Goal: Check status: Verify the current state of an ongoing process or item

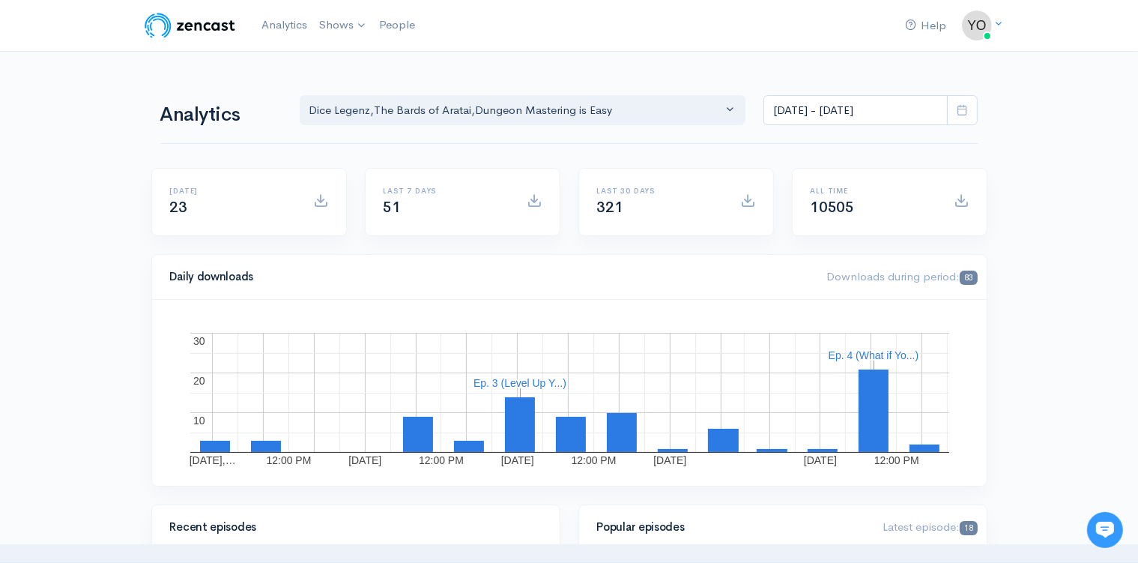
drag, startPoint x: 1146, startPoint y: 52, endPoint x: 1141, endPoint y: 37, distance: 15.7
click at [1138, 37] on html "Help Notifications View all Your profile Team settings Default team Current Log…" at bounding box center [569, 281] width 1138 height 563
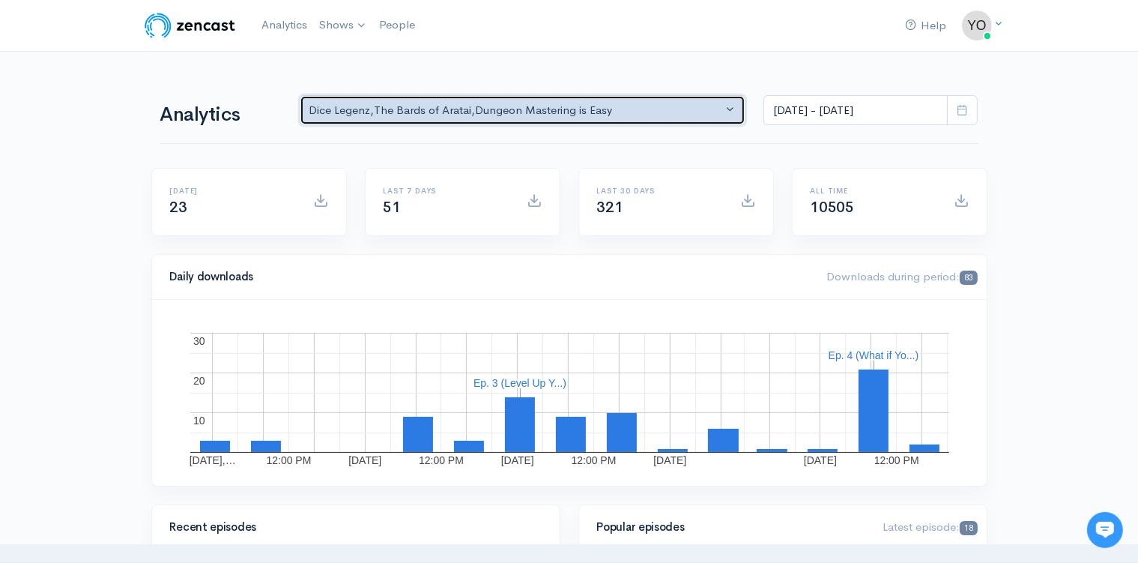
click at [732, 110] on button "Dice Legenz , The Bards of Aratai , Dungeon Mastering is Easy" at bounding box center [523, 110] width 447 height 31
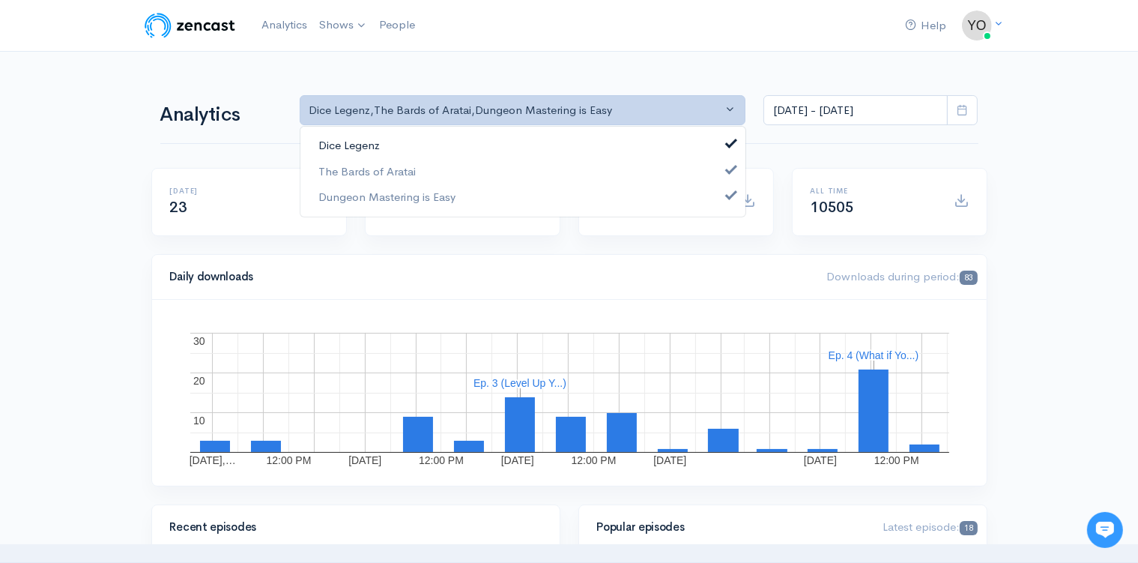
click at [731, 145] on span at bounding box center [732, 141] width 6 height 11
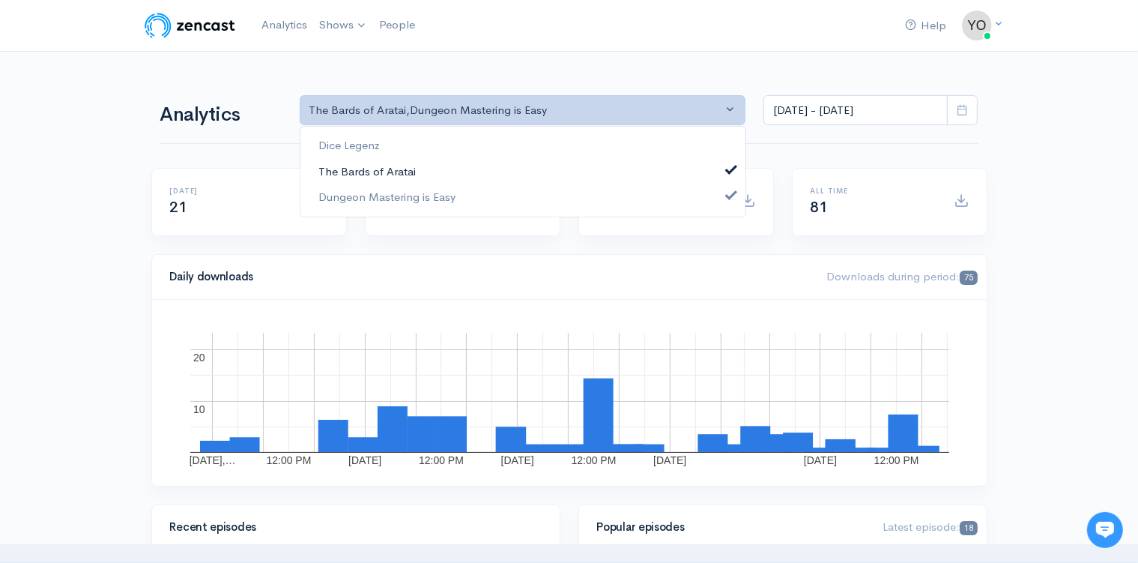
click at [729, 169] on span at bounding box center [732, 167] width 6 height 11
select select "15926"
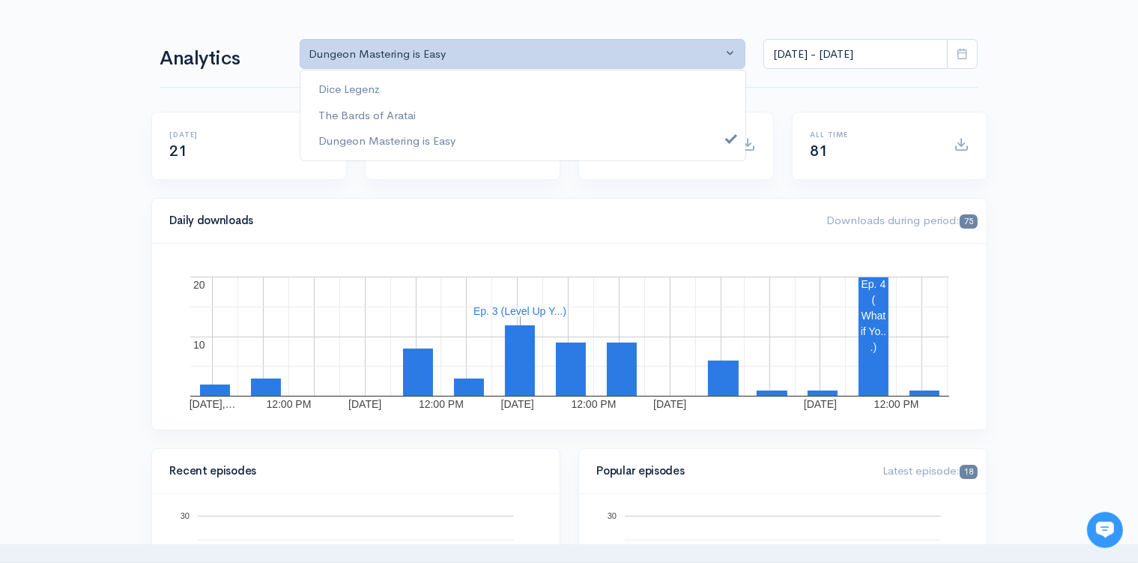
scroll to position [54, 0]
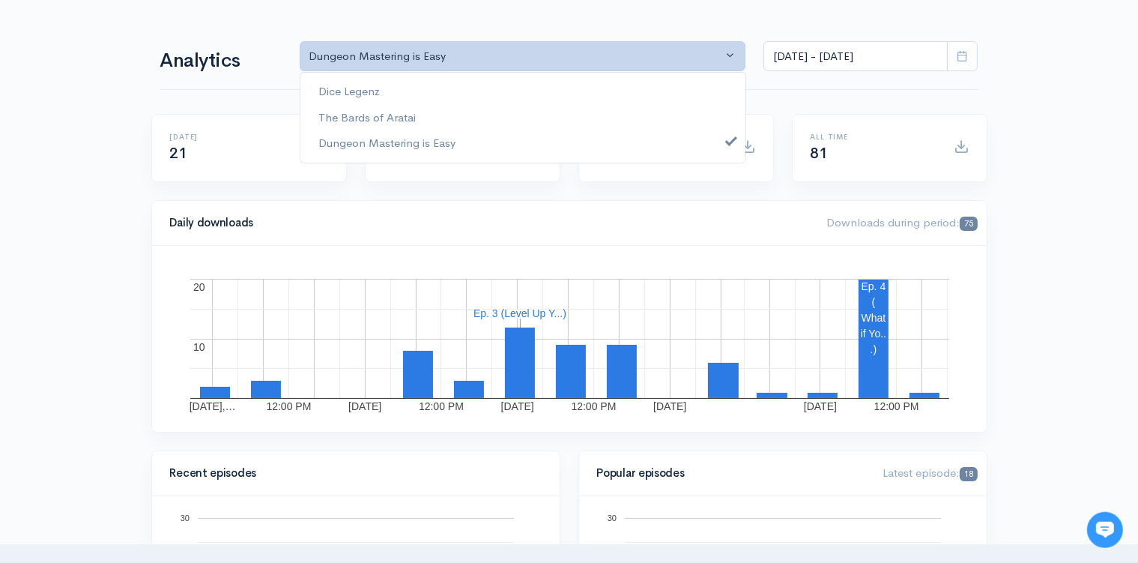
click at [959, 57] on icon at bounding box center [962, 55] width 11 height 11
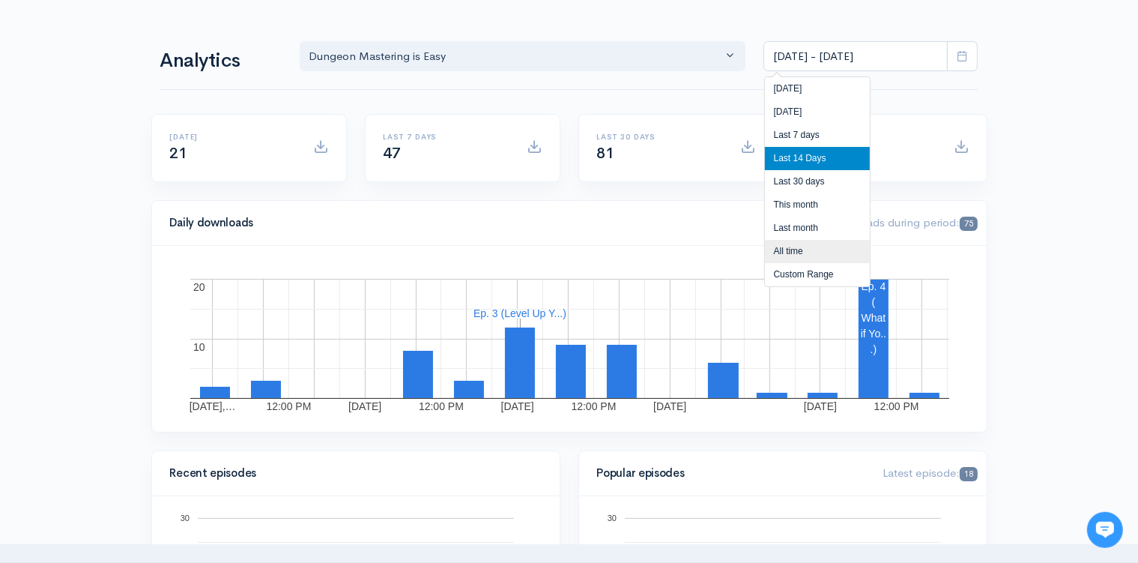
click at [845, 249] on li "All time" at bounding box center [817, 251] width 105 height 23
type input "Feb 5, 2022 - Oct 2, 2025"
